Goal: Task Accomplishment & Management: Manage account settings

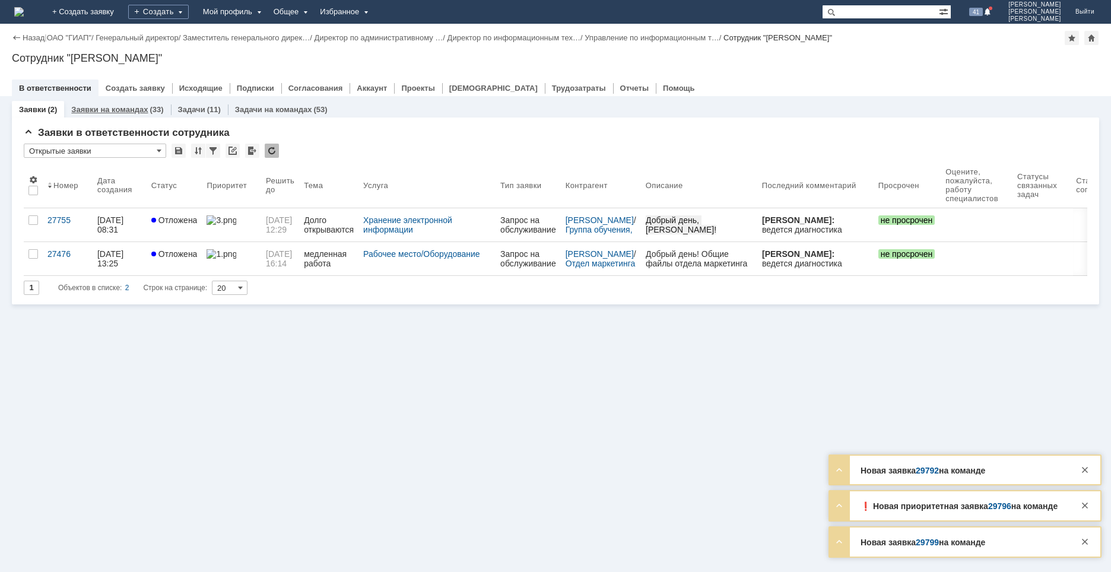
click at [132, 107] on link "Заявки на командах" at bounding box center [109, 109] width 77 height 9
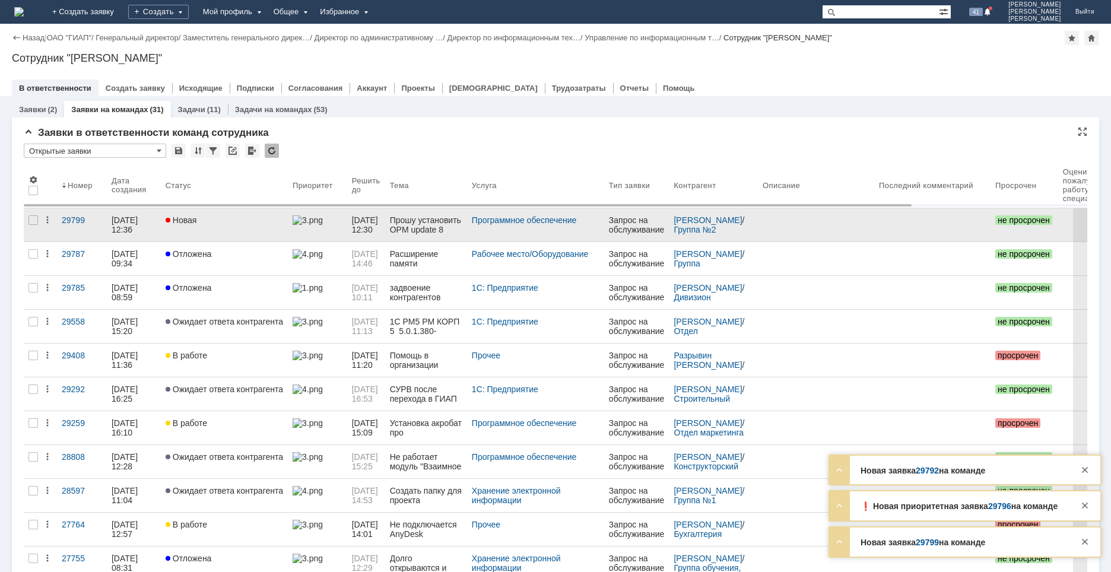
click at [220, 236] on link "Новая" at bounding box center [224, 224] width 127 height 33
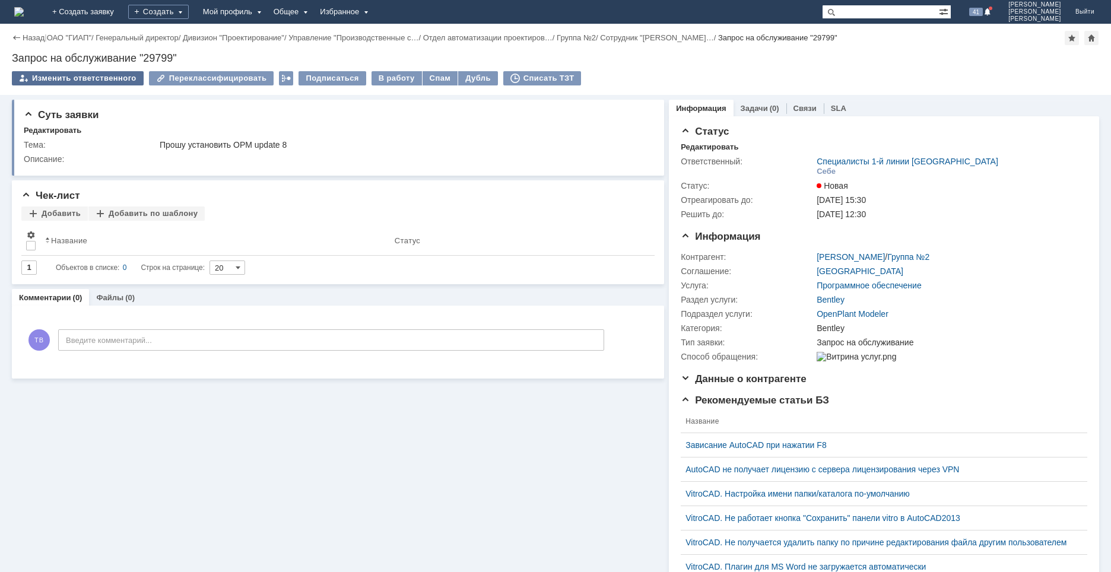
click at [86, 79] on div "Изменить ответственного" at bounding box center [78, 78] width 132 height 14
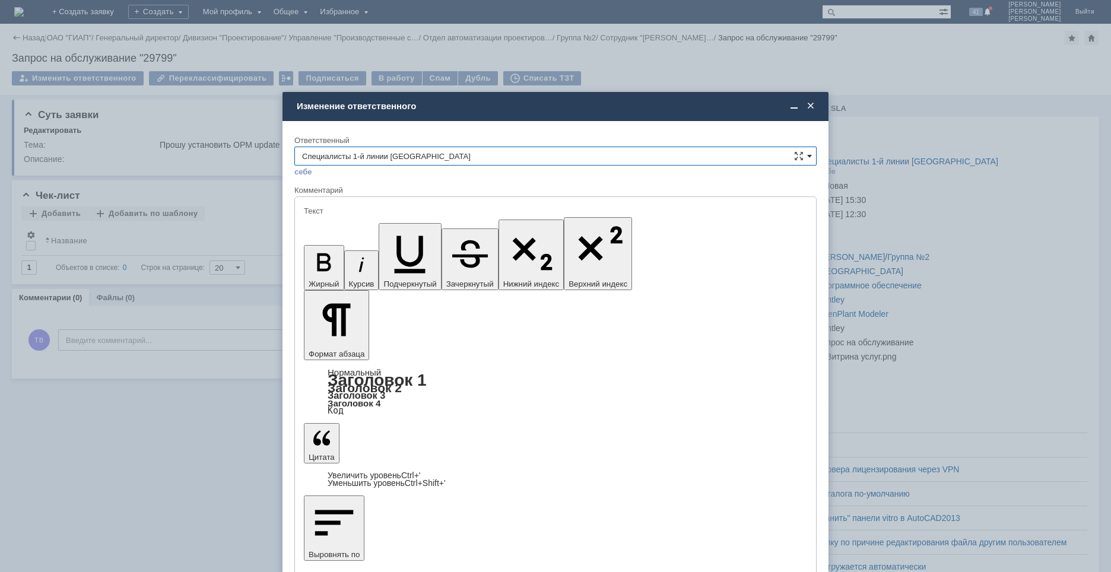
click at [811, 154] on span at bounding box center [809, 155] width 5 height 9
click at [436, 218] on span "Специалисты 2-й линии САПР [GEOGRAPHIC_DATA]" at bounding box center [555, 215] width 507 height 9
type input "Специалисты 2-й линии САПР [GEOGRAPHIC_DATA]"
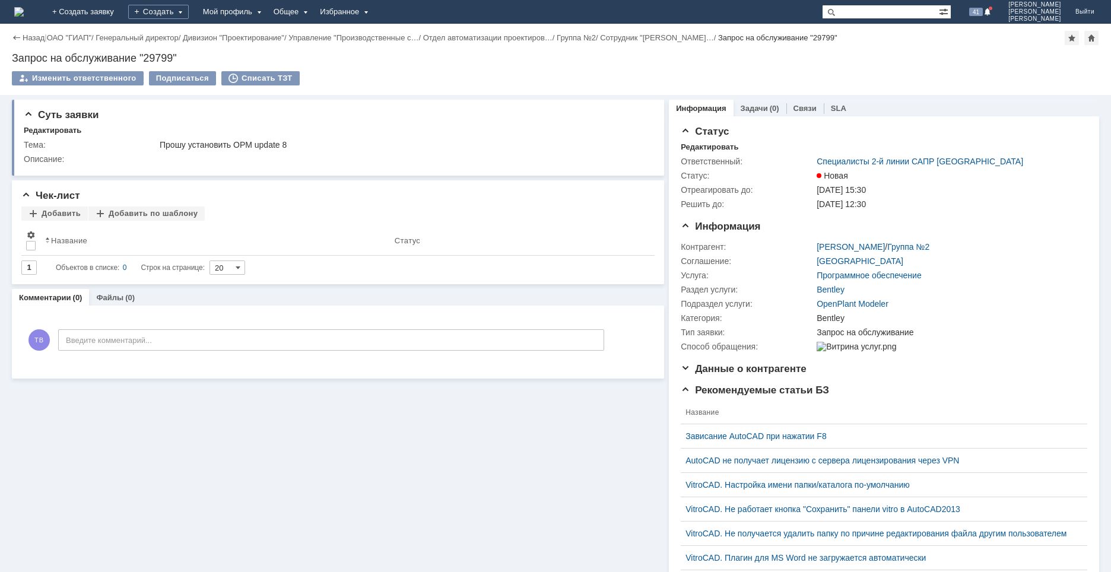
click at [24, 8] on img at bounding box center [18, 11] width 9 height 9
